Goal: Task Accomplishment & Management: Use online tool/utility

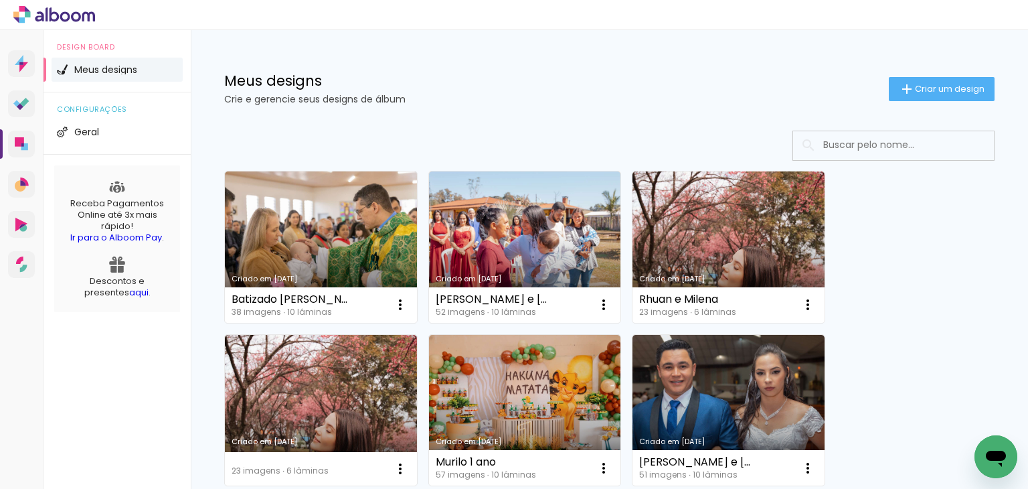
click at [24, 17] on icon at bounding box center [22, 20] width 6 height 6
click at [9, 110] on link "Proof Sistema de seleção e venda de fotos" at bounding box center [21, 103] width 27 height 27
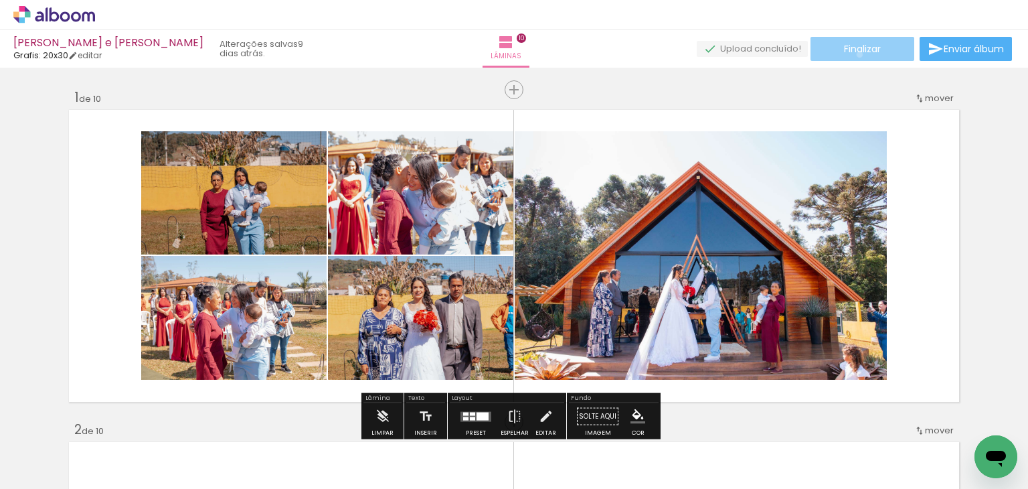
click at [855, 54] on span "Finalizar" at bounding box center [862, 48] width 37 height 9
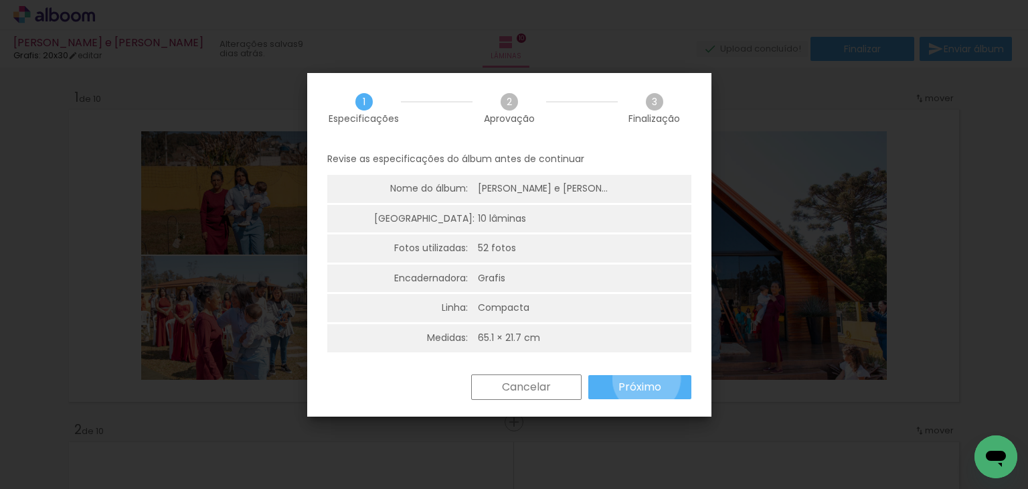
click at [646, 378] on paper-button "Próximo" at bounding box center [640, 387] width 103 height 24
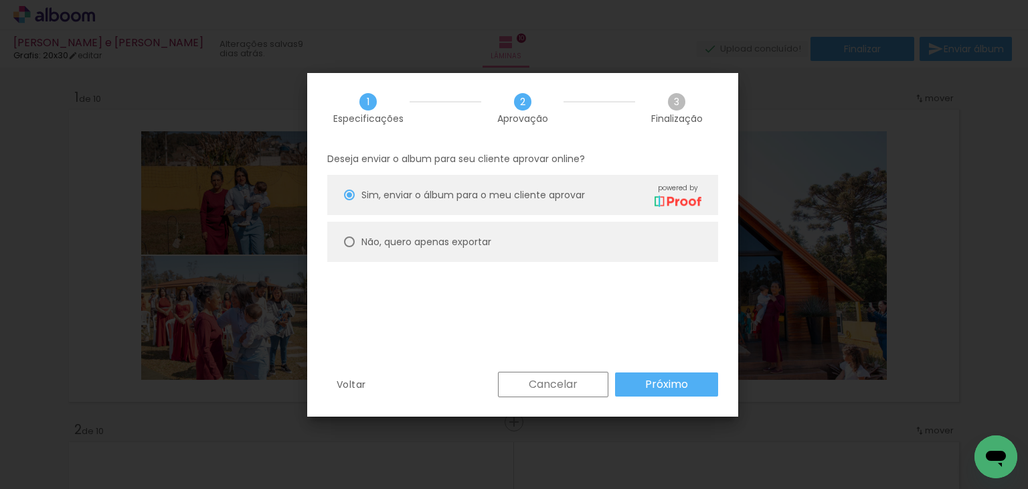
click at [619, 252] on paper-radio-button "Não, quero apenas exportar" at bounding box center [522, 242] width 391 height 40
type paper-radio-button "on"
click at [0, 0] on slot "Próximo" at bounding box center [0, 0] width 0 height 0
type input "Alta, 300 DPI"
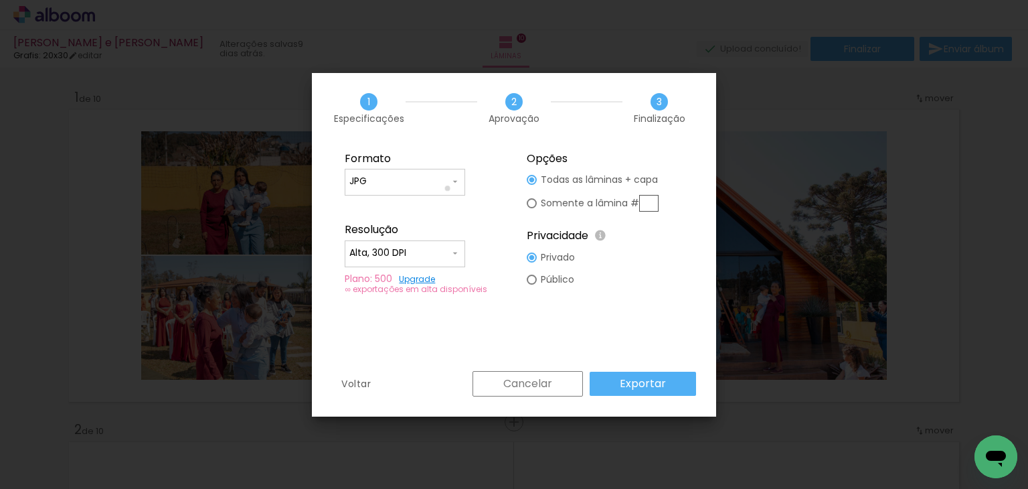
click at [448, 188] on div at bounding box center [405, 188] width 111 height 1
click at [448, 258] on input "Alta, 300 DPI" at bounding box center [400, 252] width 100 height 13
click at [609, 384] on paper-button "Exportar" at bounding box center [643, 384] width 106 height 24
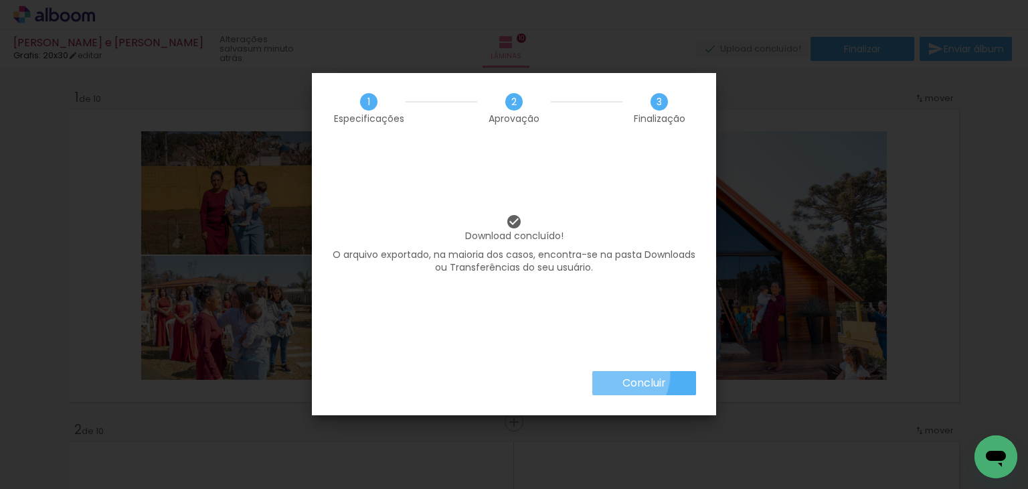
click at [609, 373] on paper-button "Concluir" at bounding box center [645, 383] width 104 height 24
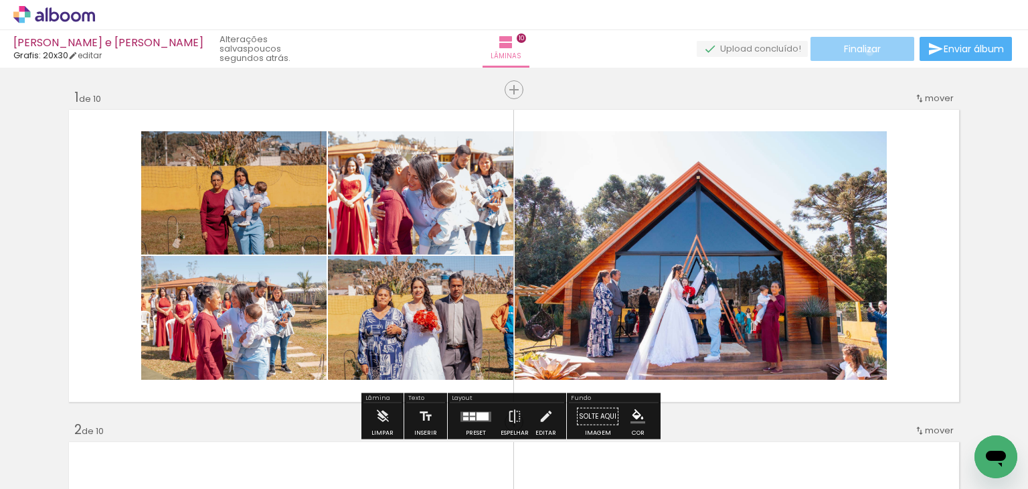
click at [865, 52] on span "Finalizar" at bounding box center [862, 48] width 37 height 9
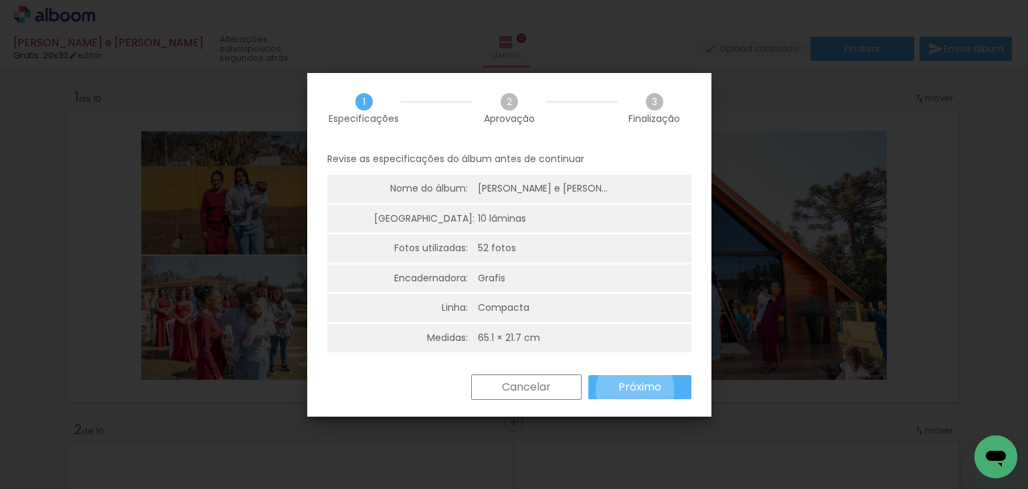
click at [0, 0] on slot "Próximo" at bounding box center [0, 0] width 0 height 0
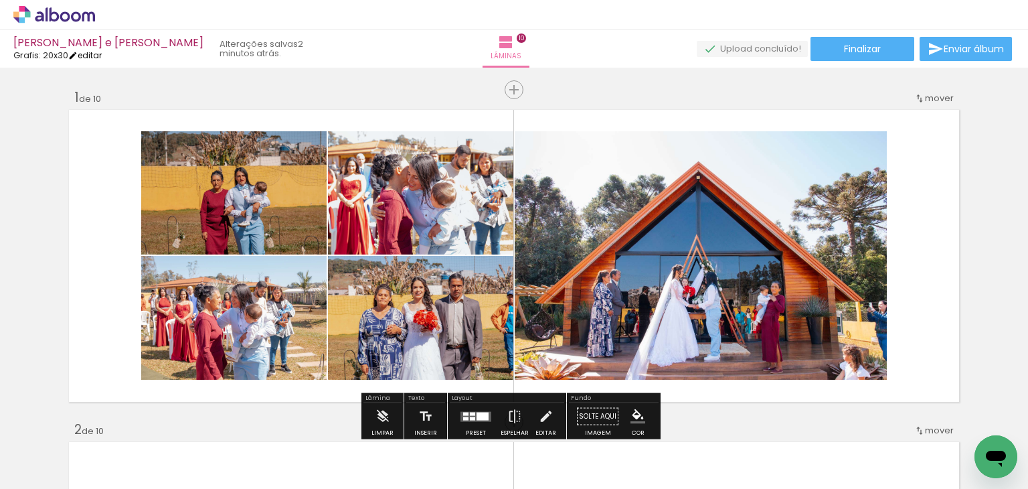
click at [94, 55] on link "editar" at bounding box center [84, 55] width 33 height 11
type input "1"
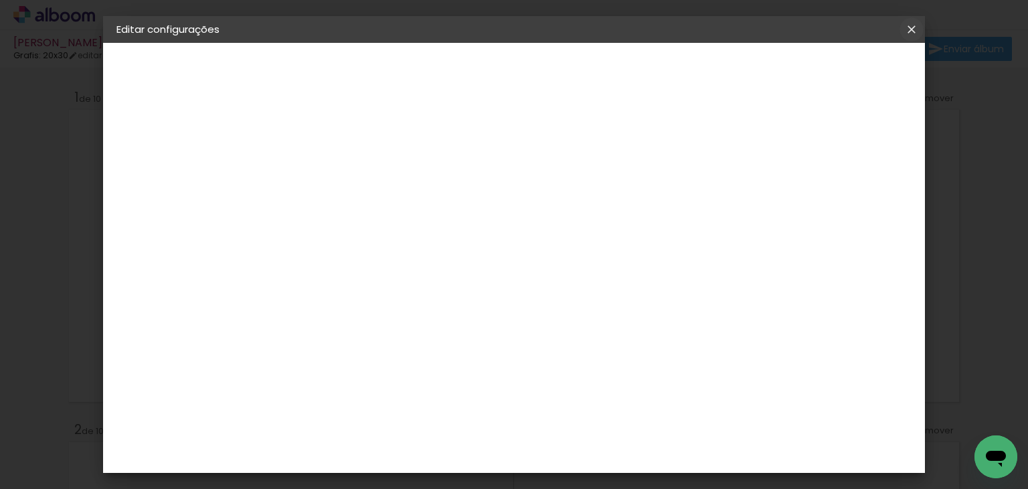
click at [919, 32] on iron-icon at bounding box center [912, 29] width 16 height 13
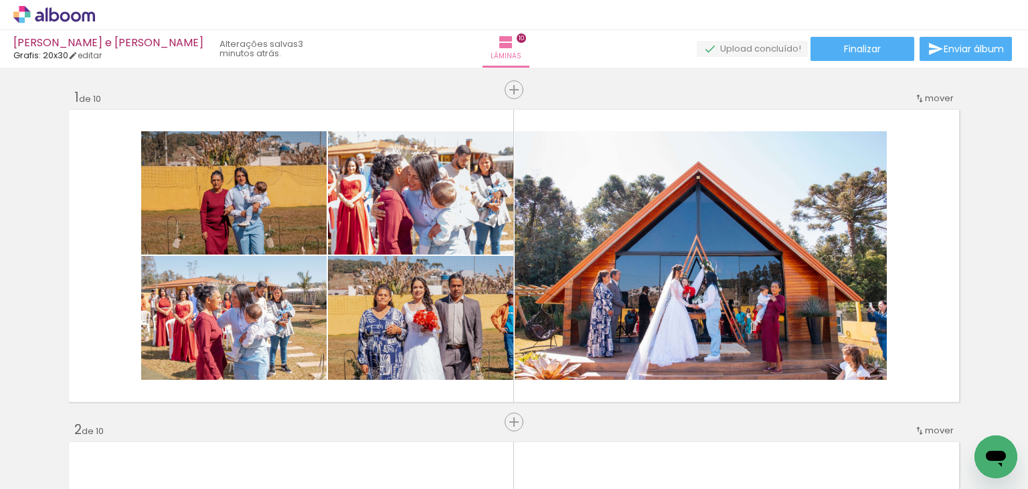
click at [78, 13] on icon at bounding box center [76, 16] width 10 height 10
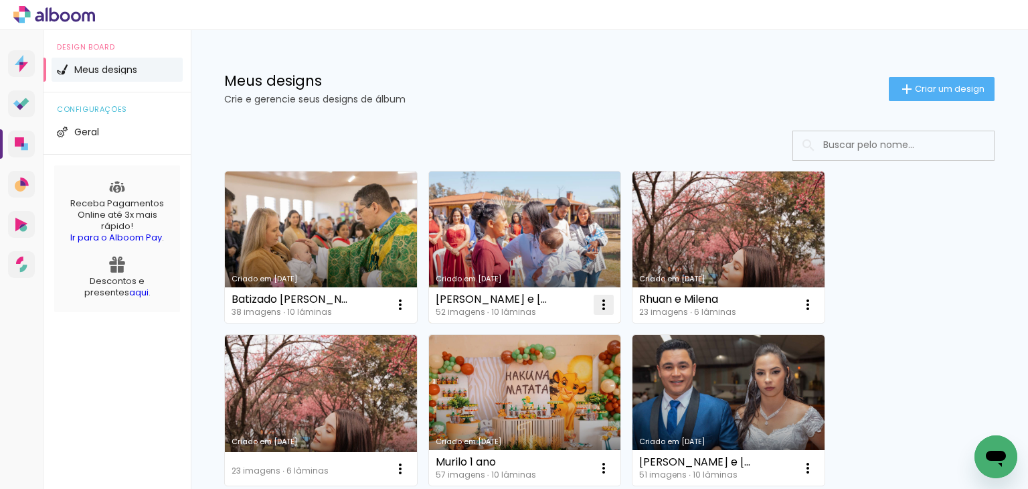
click at [408, 310] on iron-icon at bounding box center [400, 305] width 16 height 16
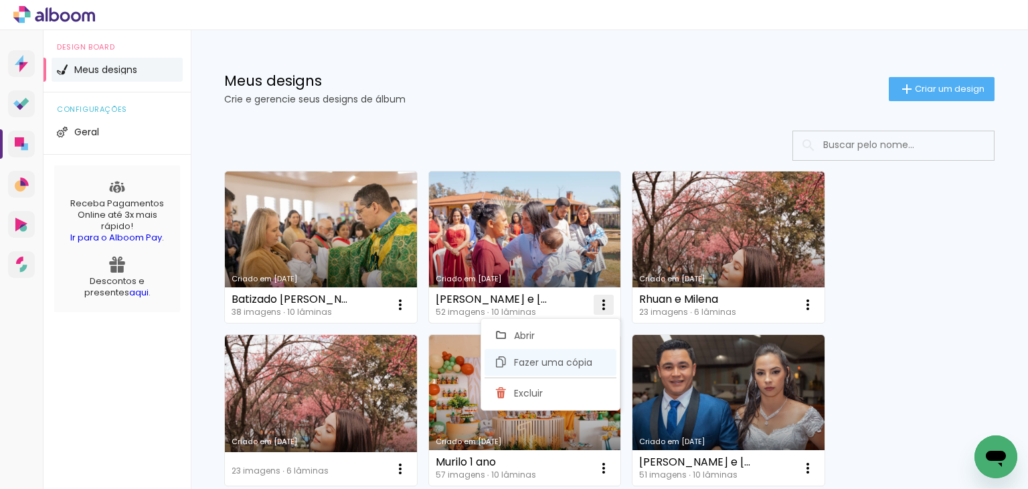
click at [584, 353] on paper-item "Fazer uma cópia" at bounding box center [551, 362] width 132 height 27
type input "Cópia de [PERSON_NAME] e [PERSON_NAME]"
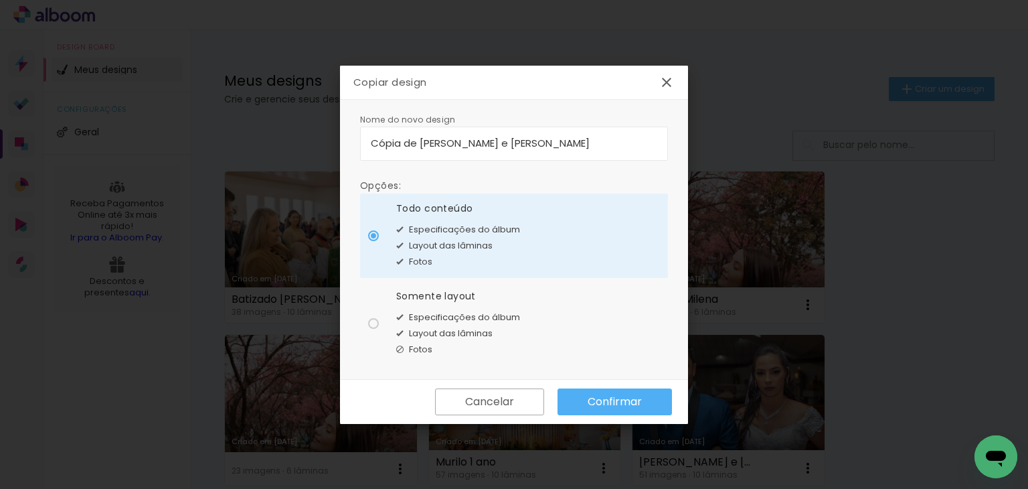
click at [0, 0] on slot "Confirmar" at bounding box center [0, 0] width 0 height 0
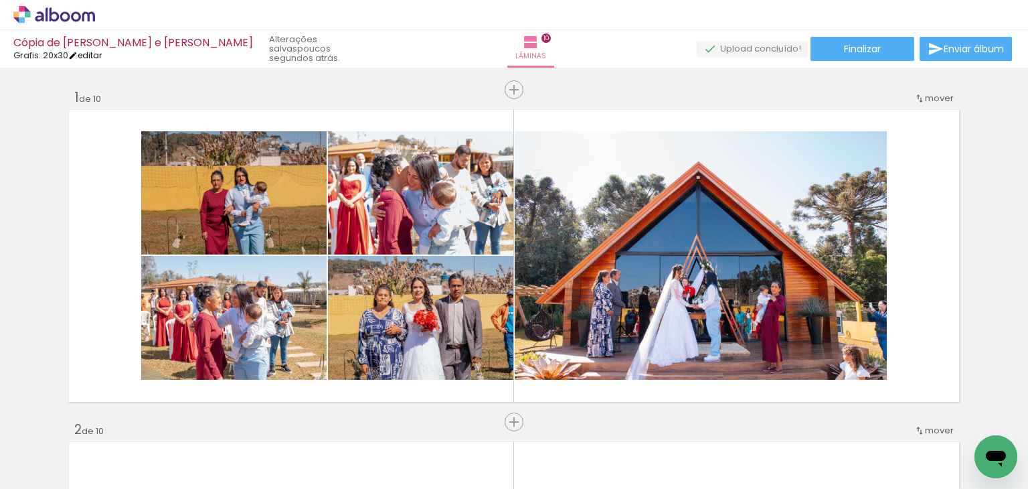
click at [94, 55] on link "editar" at bounding box center [84, 55] width 33 height 11
type input "1"
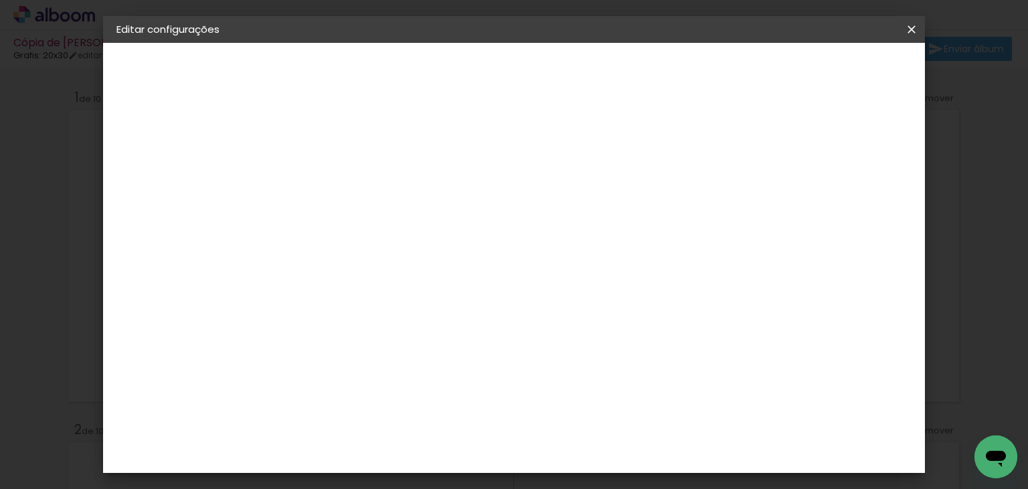
click at [158, 163] on div "Grafis" at bounding box center [158, 165] width 27 height 9
click at [362, 244] on div "C1 Albuns" at bounding box center [343, 254] width 35 height 21
click at [586, 78] on paper-button "Avançar" at bounding box center [553, 71] width 66 height 23
click at [404, 244] on div at bounding box center [369, 244] width 68 height 1
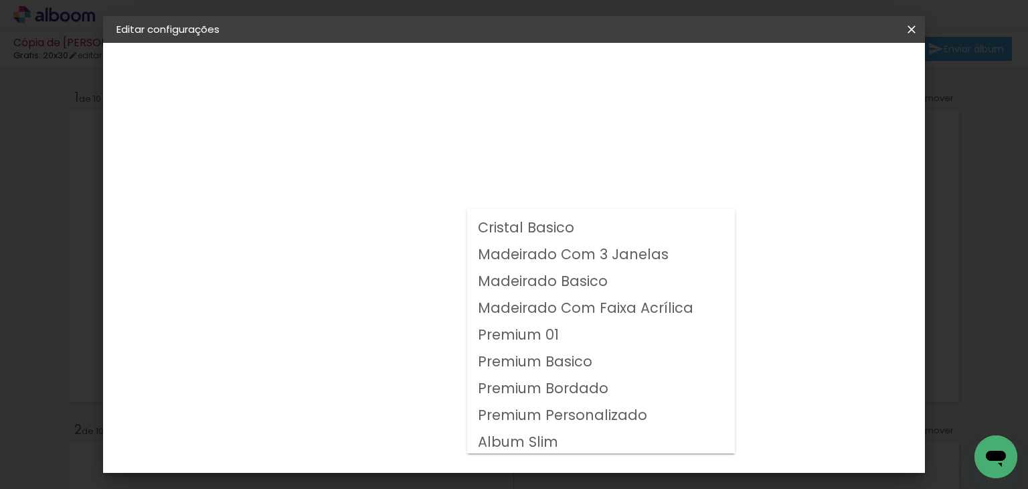
scroll to position [50, 0]
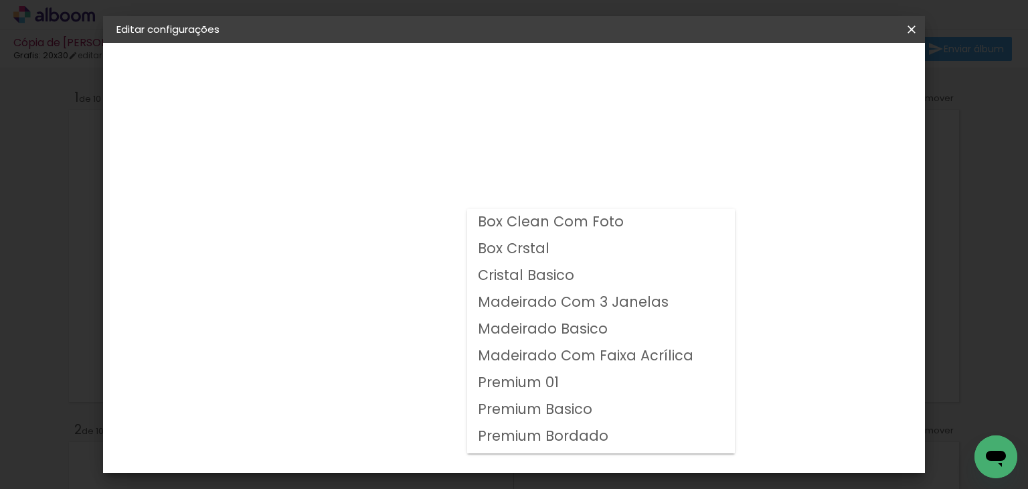
scroll to position [50, 0]
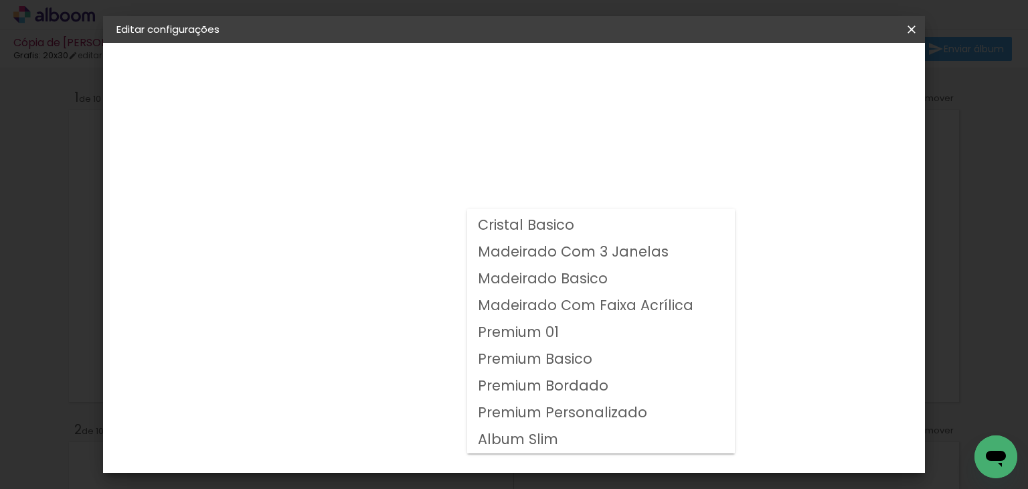
click at [0, 0] on slot "Album Slim" at bounding box center [0, 0] width 0 height 0
type input "Album Slim"
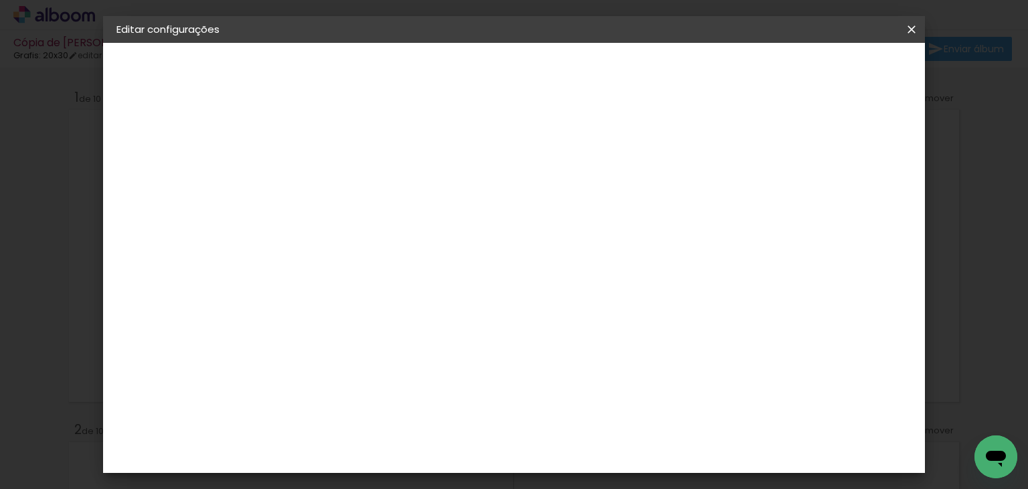
click at [426, 365] on span "20 × 30" at bounding box center [395, 378] width 62 height 27
click at [554, 72] on paper-button "Avançar" at bounding box center [521, 71] width 66 height 23
click at [828, 66] on span "Salvar configurações" at bounding box center [778, 70] width 99 height 9
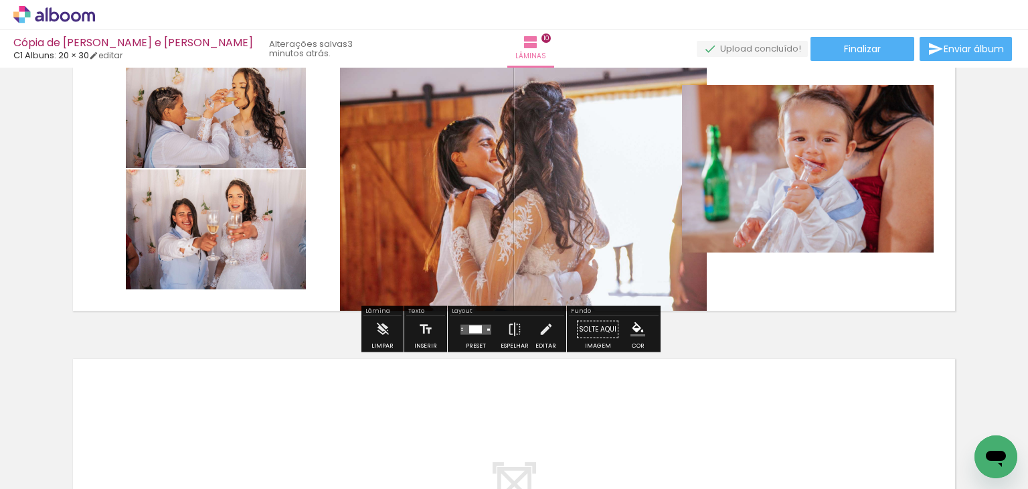
scroll to position [3069, 0]
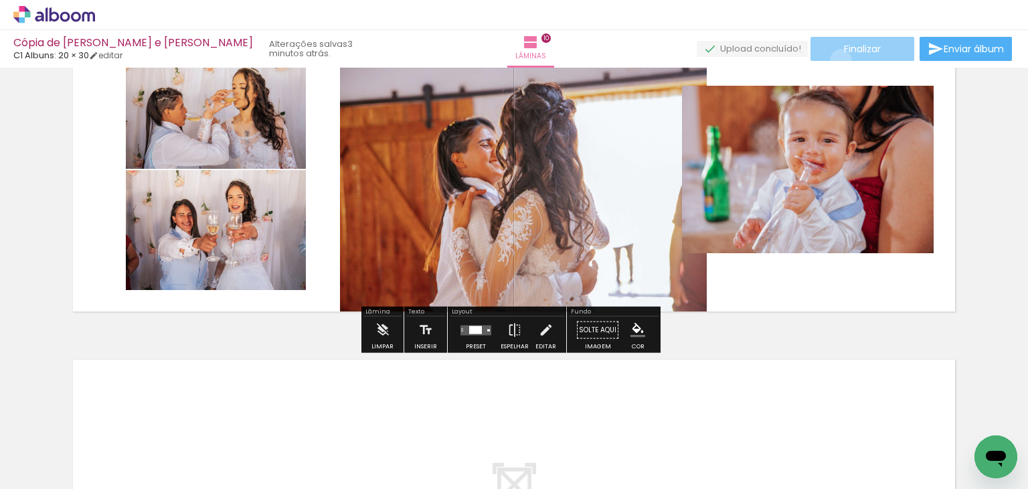
click at [836, 60] on paper-button "Finalizar" at bounding box center [863, 49] width 104 height 24
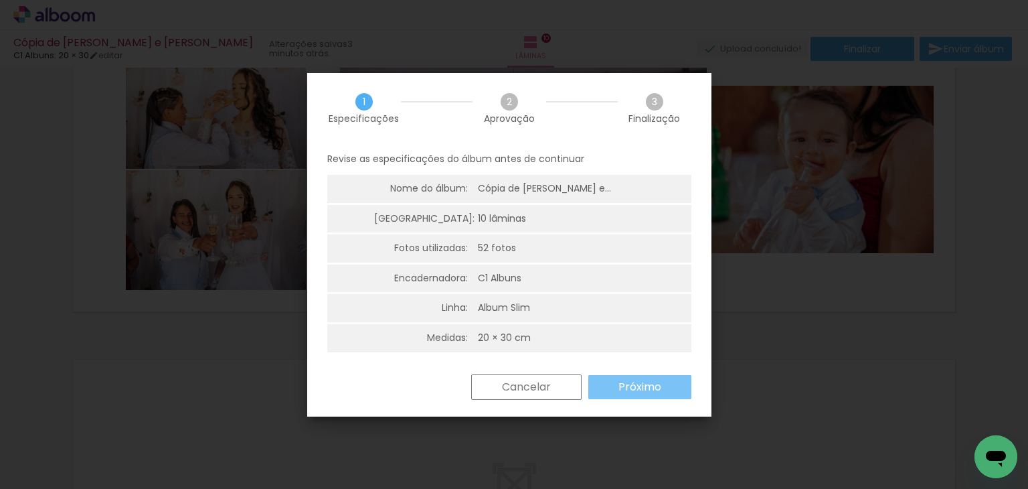
click at [0, 0] on slot "Próximo" at bounding box center [0, 0] width 0 height 0
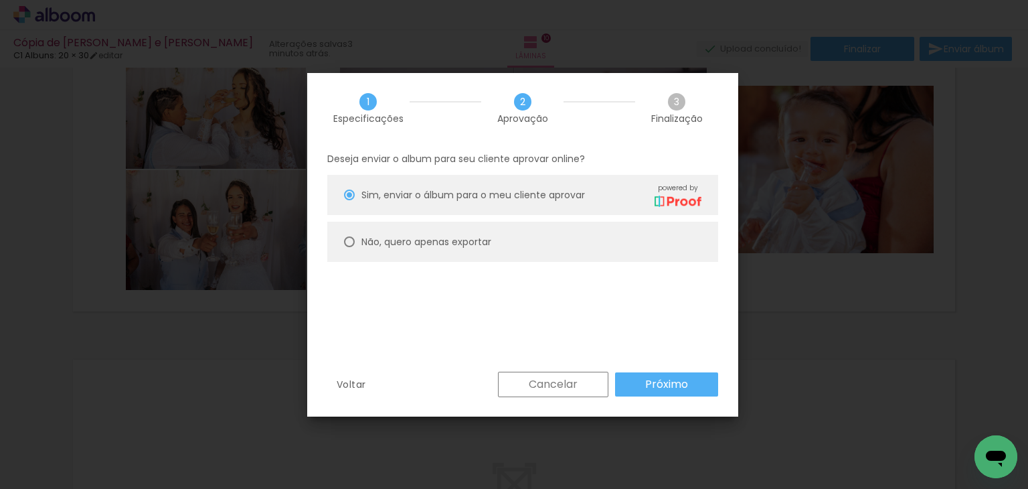
click at [563, 232] on paper-radio-button "Não, quero apenas exportar" at bounding box center [522, 242] width 391 height 40
type paper-radio-button "on"
click at [624, 378] on paper-button "Próximo" at bounding box center [666, 384] width 103 height 24
type input "Alta, 300 DPI"
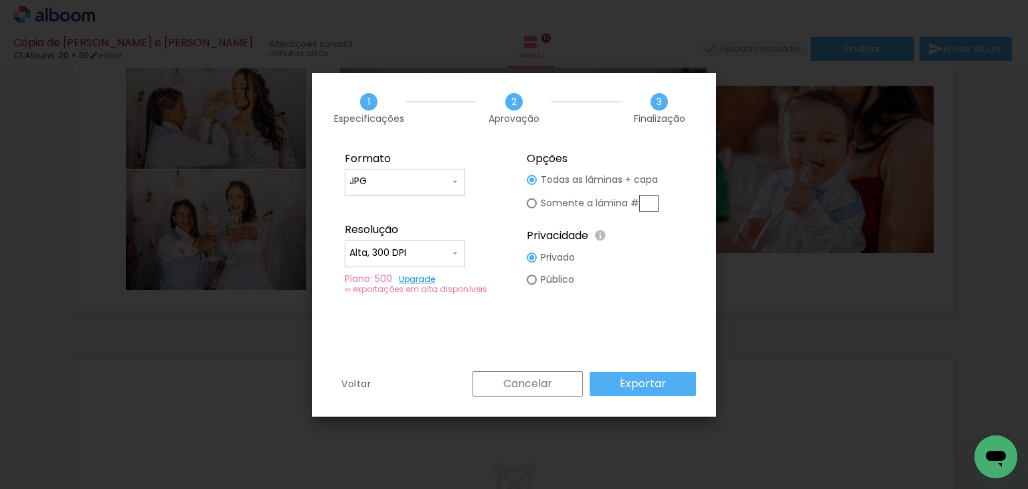
click at [0, 0] on slot "Exportar" at bounding box center [0, 0] width 0 height 0
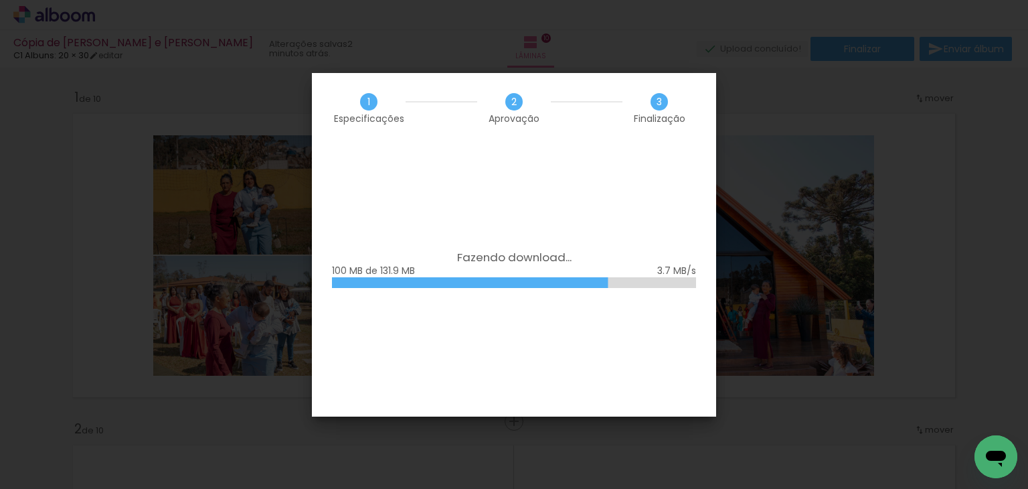
scroll to position [3069, 0]
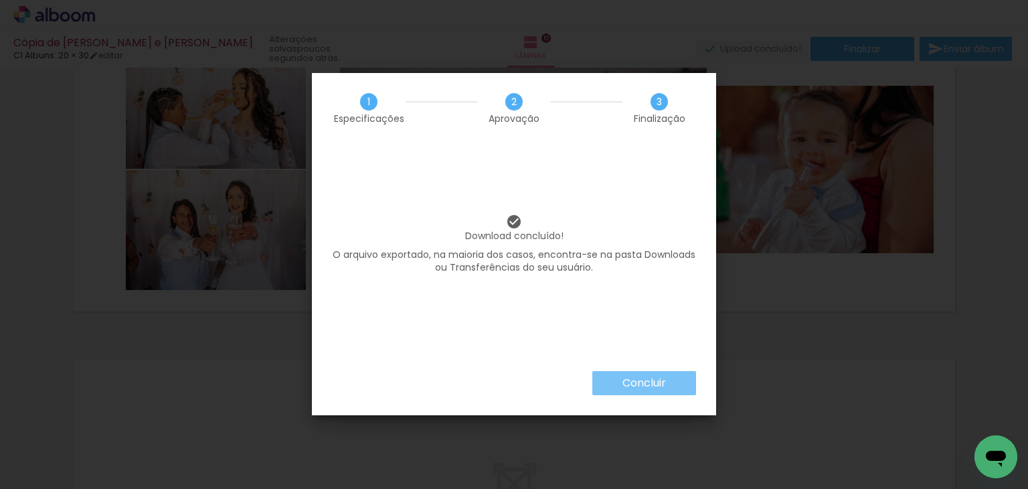
click at [0, 0] on slot "Concluir" at bounding box center [0, 0] width 0 height 0
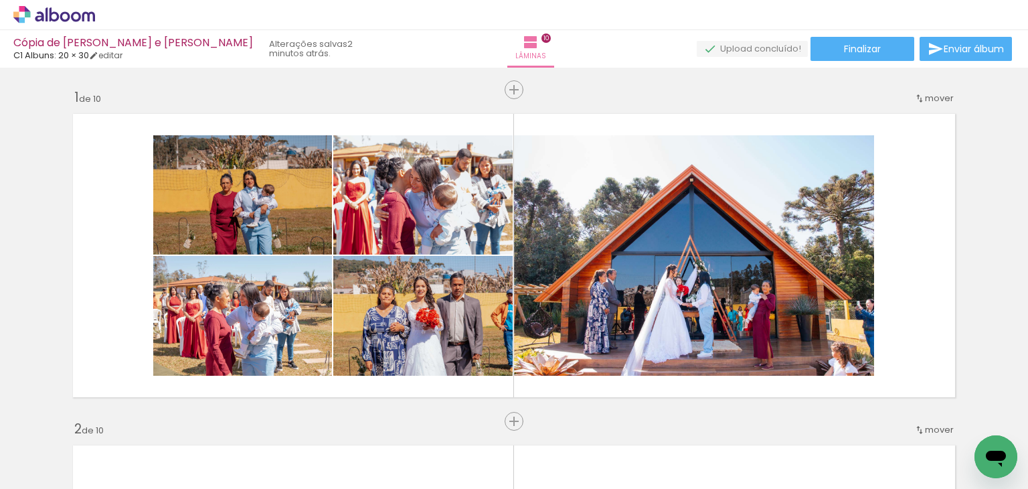
scroll to position [3069, 0]
